Goal: Task Accomplishment & Management: Complete application form

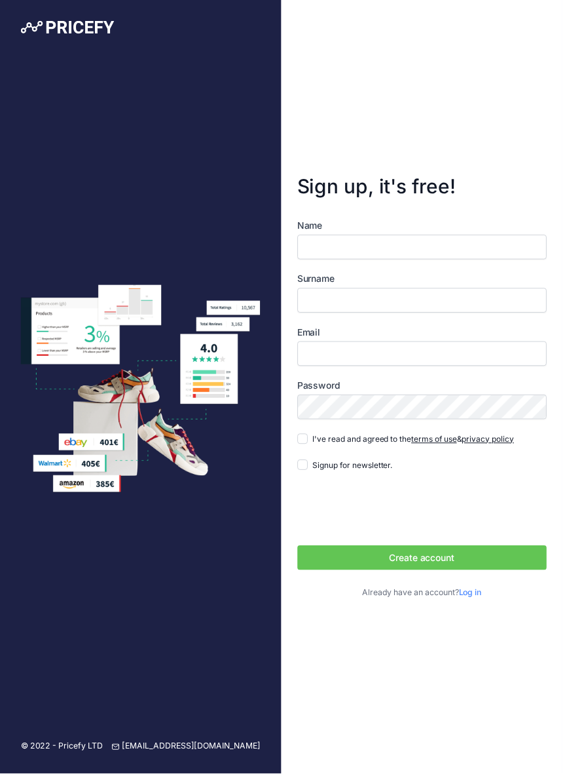
click at [328, 261] on input "Name" at bounding box center [426, 248] width 252 height 25
type input "Brunet"
click at [320, 315] on input "Surname" at bounding box center [426, 302] width 252 height 25
type input "[PERSON_NAME]"
click at [322, 369] on input "Email" at bounding box center [426, 356] width 252 height 25
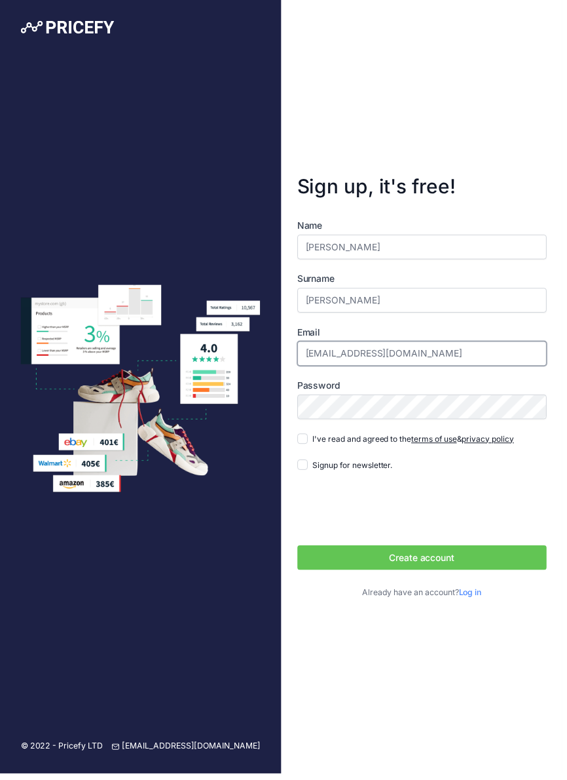
click at [472, 369] on input "vincentbrunet@raquette-padel.com" at bounding box center [426, 356] width 252 height 25
type input "[EMAIL_ADDRESS][PERSON_NAME][DOMAIN_NAME]"
click at [320, 395] on label "Password" at bounding box center [426, 388] width 252 height 13
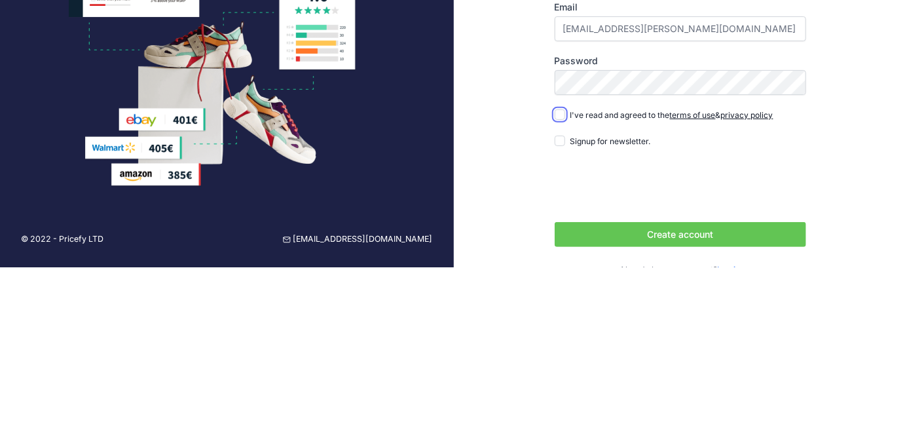
click at [562, 292] on input "I've read and agreed to the terms of use & privacy policy" at bounding box center [560, 287] width 10 height 10
checkbox input "true"
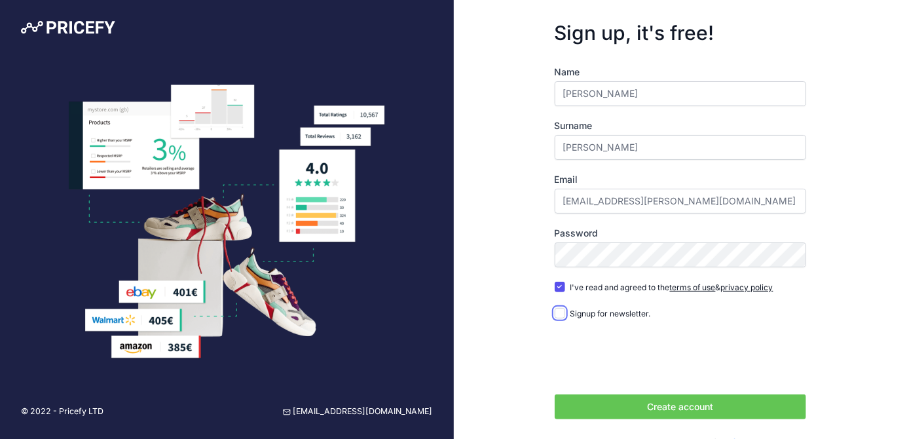
click at [559, 318] on input "Signup for newsletter." at bounding box center [560, 313] width 10 height 10
checkbox input "true"
click at [567, 419] on button "Create account" at bounding box center [681, 406] width 252 height 25
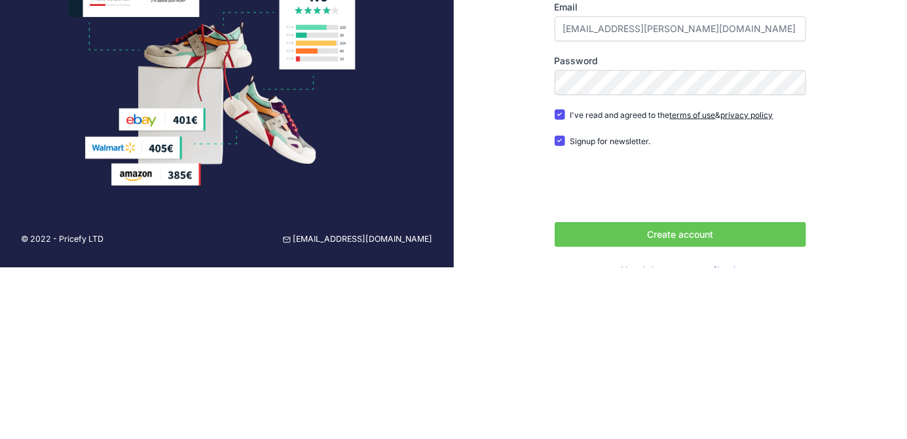
click at [506, 295] on div "Sign up, it's free! Name [PERSON_NAME] Surname [PERSON_NAME] Email [EMAIL_ADDRE…" at bounding box center [681, 234] width 454 height 469
